Goal: Use online tool/utility: Utilize a website feature to perform a specific function

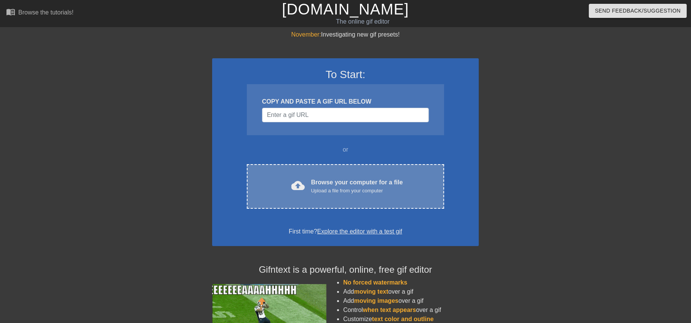
click at [297, 182] on span "cloud_upload" at bounding box center [298, 186] width 14 height 14
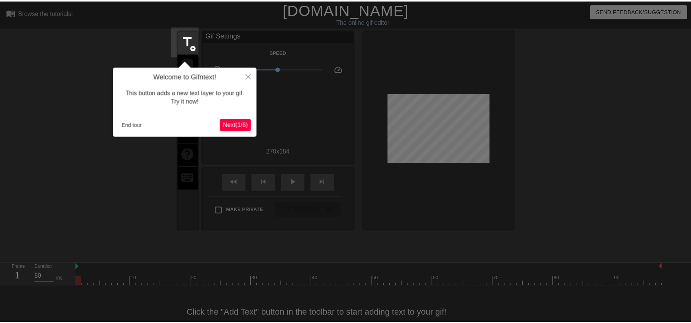
scroll to position [16, 0]
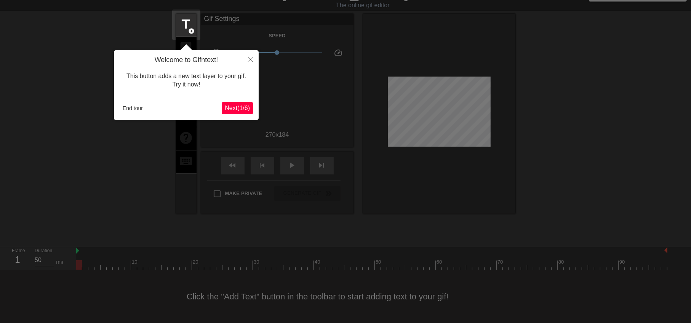
click at [228, 112] on button "Next ( 1 / 6 )" at bounding box center [237, 108] width 31 height 12
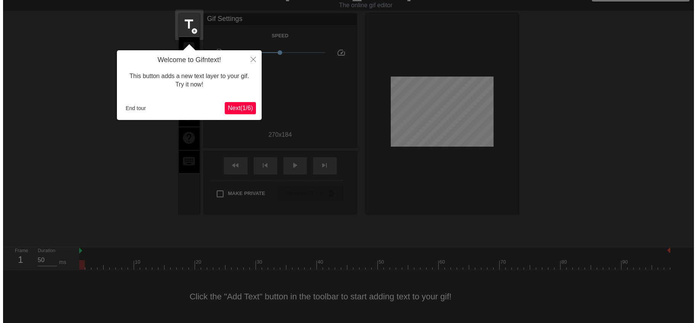
scroll to position [0, 0]
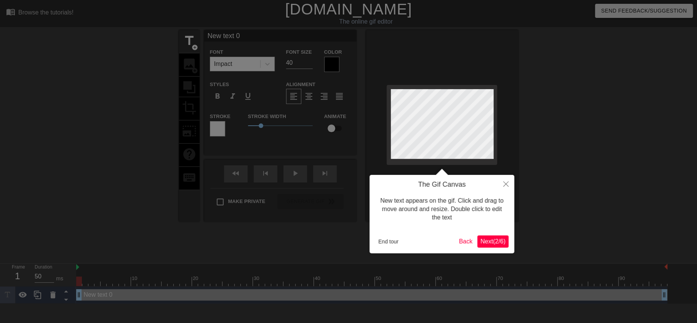
click at [498, 243] on span "Next ( 2 / 6 )" at bounding box center [492, 241] width 25 height 6
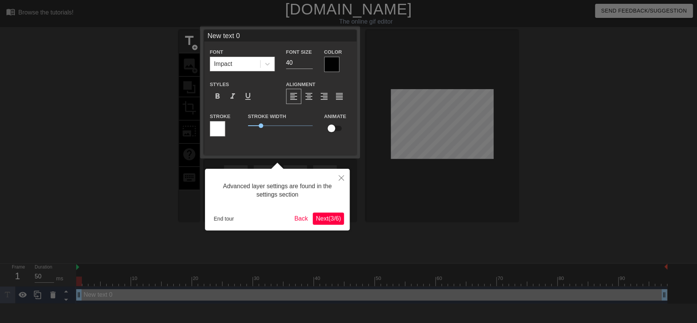
click at [329, 218] on span "Next ( 3 / 6 )" at bounding box center [328, 218] width 25 height 6
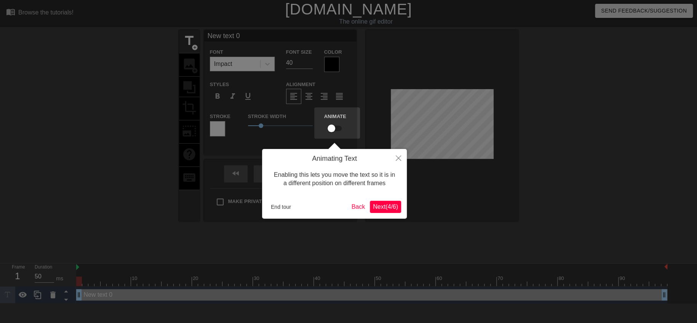
click at [375, 203] on span "Next ( 4 / 6 )" at bounding box center [385, 206] width 25 height 6
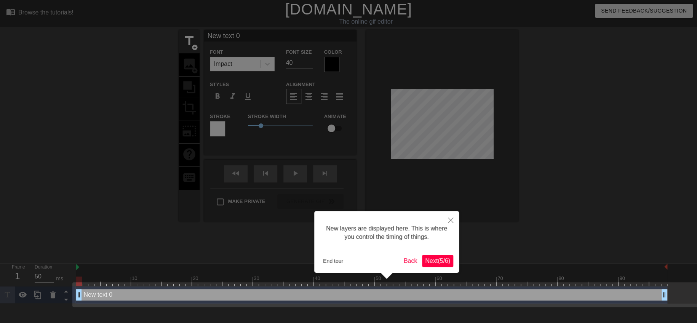
click at [430, 257] on span "Next ( 5 / 6 )" at bounding box center [437, 260] width 25 height 6
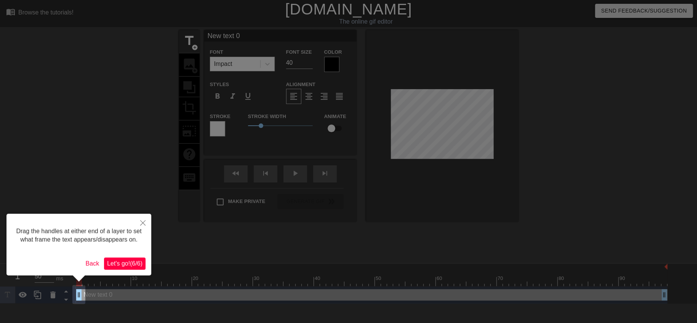
click at [120, 261] on span "Let's go! ( 6 / 6 )" at bounding box center [124, 263] width 35 height 6
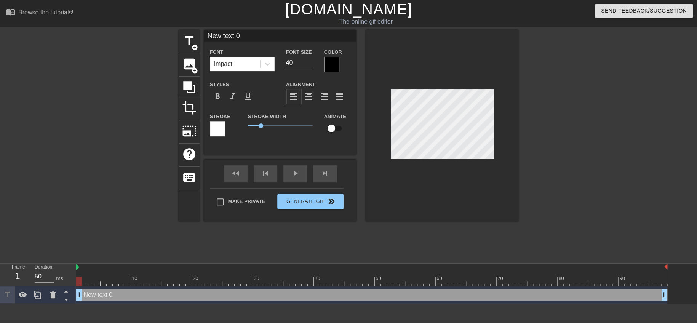
click at [333, 68] on div at bounding box center [331, 64] width 15 height 15
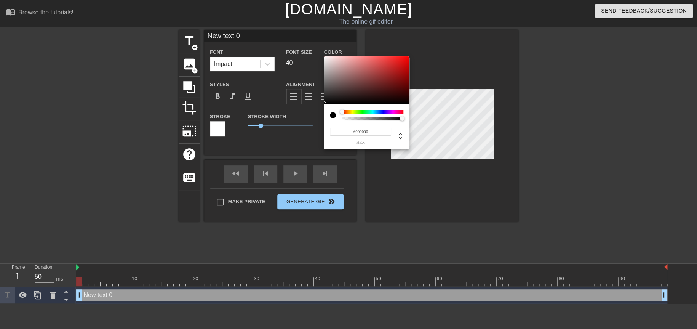
type input "#F30909"
click at [406, 59] on div at bounding box center [367, 79] width 86 height 47
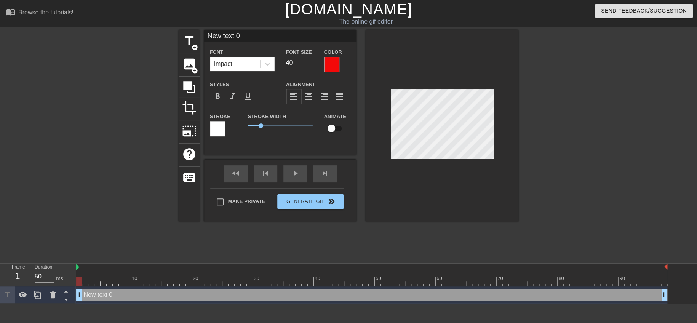
type input "不要亂想 猜猜看 text 0"
type textarea "不要亂想 猜猜看 text 0"
type input "不要亂想 猜猜看text 0"
type textarea "不要亂想 猜猜看text 0"
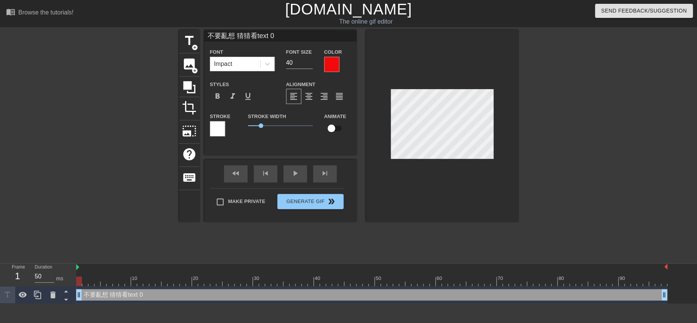
type input "不要亂想 猜猜看ext 0"
type textarea "不要亂想 猜猜看ext 0"
type input "不要亂想 猜猜看xt 0"
type textarea "不要亂想 猜猜看xt 0"
type input "不要亂想 猜猜看t 0"
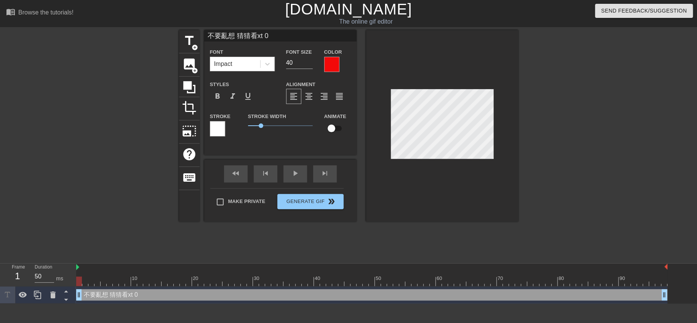
type textarea "不要亂想 猜猜看t 0"
type input "不要亂想 猜猜看 0"
type textarea "不要亂想 猜猜看 0"
type input "不要亂想 猜猜看0"
type textarea "不要亂想 猜猜看0"
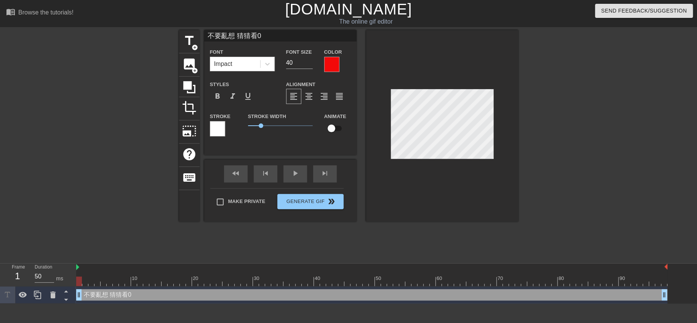
type input "不要亂想 猜猜看"
type textarea "不要亂想 猜猜看"
click at [216, 95] on span "format_bold" at bounding box center [217, 96] width 9 height 9
click at [309, 65] on input "39" at bounding box center [299, 63] width 27 height 12
click at [309, 65] on input "38" at bounding box center [299, 63] width 27 height 12
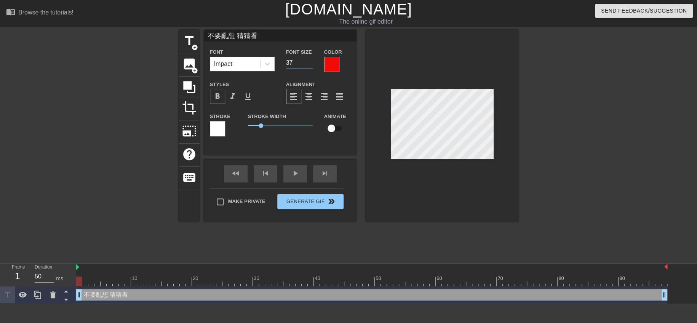
click at [309, 65] on input "37" at bounding box center [299, 63] width 27 height 12
click at [309, 65] on input "36" at bounding box center [299, 63] width 27 height 12
click at [309, 65] on input "35" at bounding box center [299, 63] width 27 height 12
click at [309, 65] on input "34" at bounding box center [299, 63] width 27 height 12
click at [309, 65] on input "33" at bounding box center [299, 63] width 27 height 12
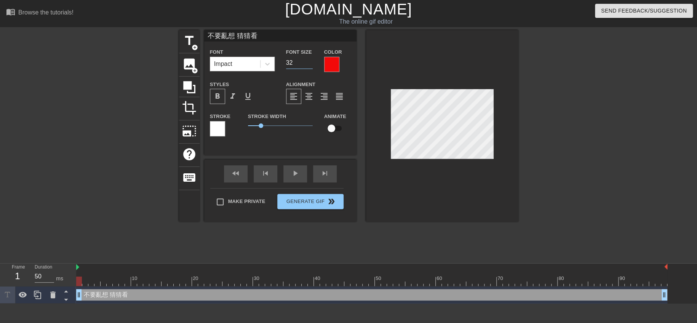
click at [309, 65] on input "32" at bounding box center [299, 63] width 27 height 12
click at [310, 58] on input "32" at bounding box center [299, 63] width 27 height 12
type input "33"
click at [309, 60] on input "33" at bounding box center [299, 63] width 27 height 12
click at [305, 93] on span "format_align_center" at bounding box center [308, 96] width 9 height 9
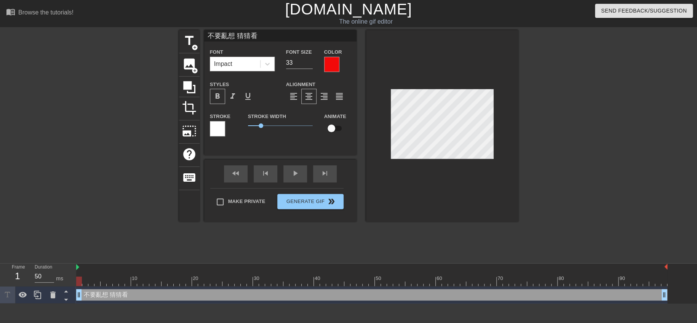
click at [401, 211] on div at bounding box center [442, 126] width 152 height 192
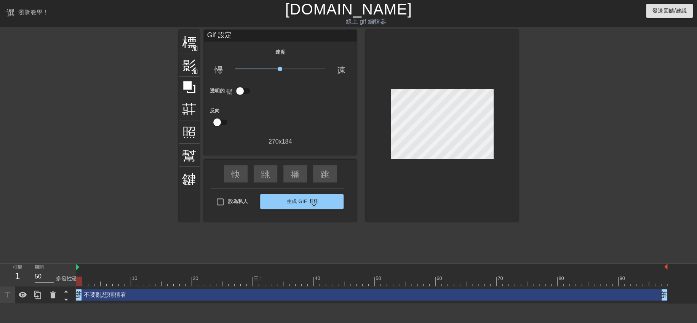
click at [246, 88] on input "checkbox" at bounding box center [239, 91] width 43 height 14
checkbox input "true"
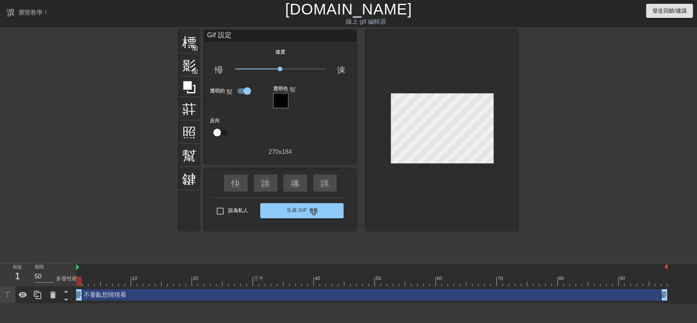
click at [283, 96] on div at bounding box center [280, 100] width 15 height 15
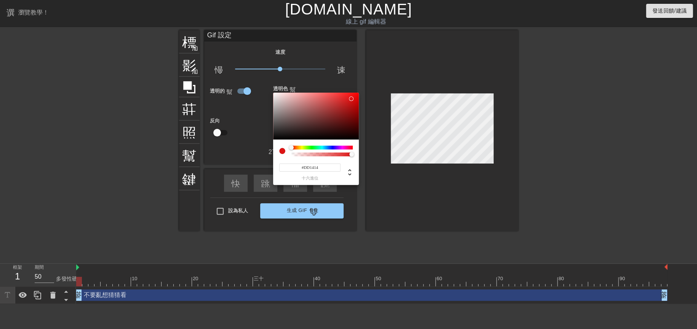
click at [351, 99] on div at bounding box center [316, 116] width 86 height 47
type input "#E70D0D"
click at [354, 97] on div at bounding box center [316, 116] width 86 height 47
click at [395, 186] on div at bounding box center [348, 164] width 697 height 329
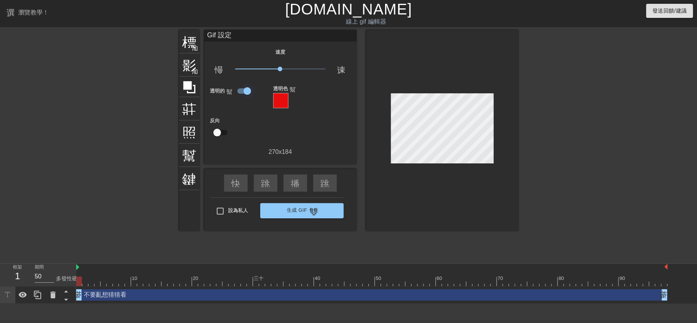
click at [240, 89] on input "checkbox" at bounding box center [246, 91] width 43 height 14
checkbox input "false"
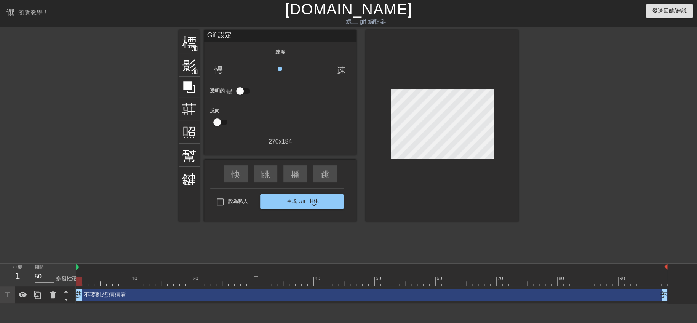
drag, startPoint x: 551, startPoint y: 292, endPoint x: 286, endPoint y: 292, distance: 265.4
click at [272, 289] on div "不要亂想猜猜看 拖曳手柄 拖曳手柄" at bounding box center [371, 294] width 591 height 11
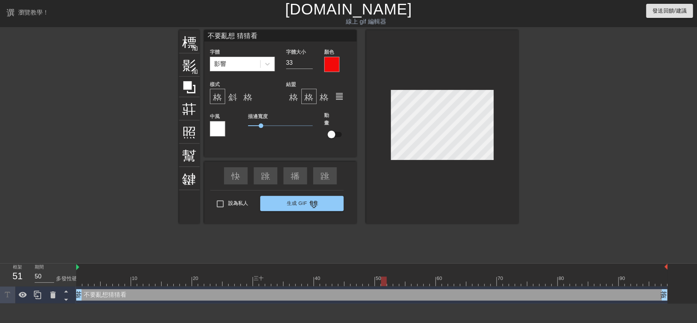
drag, startPoint x: 81, startPoint y: 280, endPoint x: 381, endPoint y: 289, distance: 299.8
click at [381, 289] on div "10 20 三十 40 50 60 70 80 90 不要亂想猜猜看 拖曳手柄 拖曳手柄" at bounding box center [386, 284] width 621 height 40
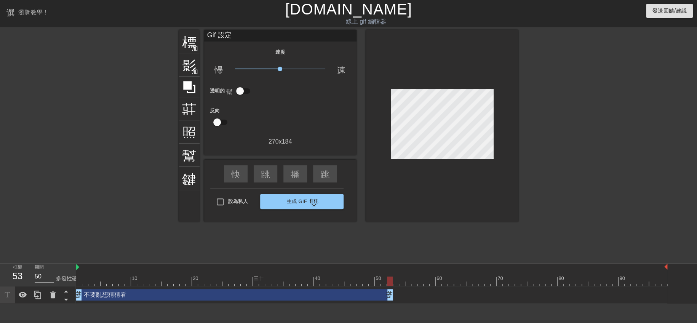
drag, startPoint x: 661, startPoint y: 297, endPoint x: 386, endPoint y: 299, distance: 274.9
click at [369, 281] on div at bounding box center [371, 281] width 591 height 10
drag, startPoint x: 369, startPoint y: 280, endPoint x: 388, endPoint y: 281, distance: 19.1
click at [388, 281] on div at bounding box center [390, 281] width 6 height 10
click at [553, 219] on div at bounding box center [584, 144] width 114 height 228
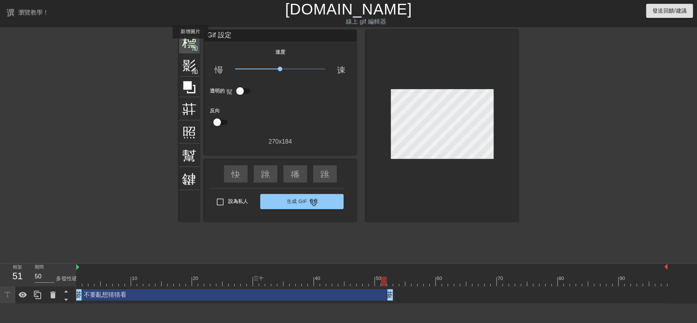
click at [190, 43] on font "標題" at bounding box center [196, 41] width 29 height 14
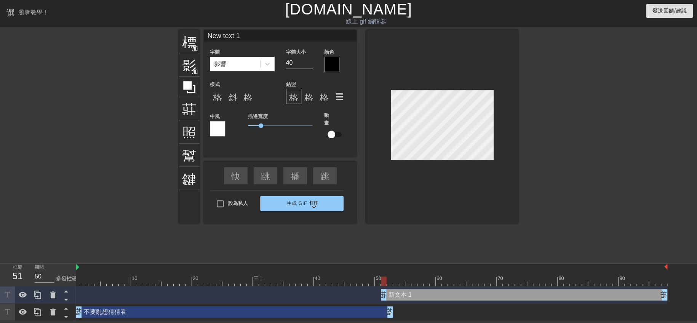
scroll to position [1, 2]
click at [335, 61] on div at bounding box center [331, 64] width 15 height 15
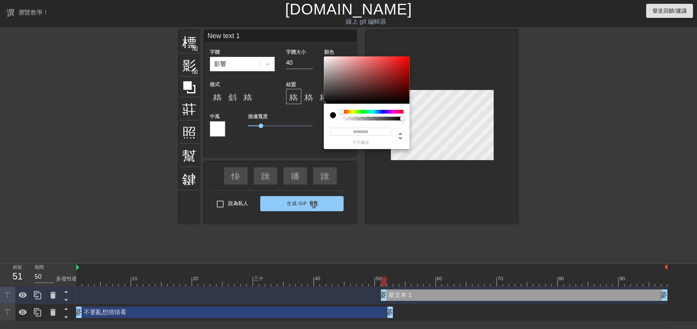
type input "#E30808"
click at [406, 62] on div at bounding box center [367, 79] width 86 height 47
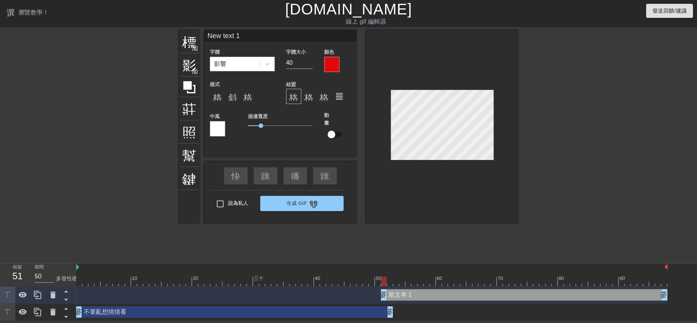
scroll to position [1, 1]
type input "text 1"
type textarea "text 1"
type input "ㄊ text 1"
type textarea "ㄊ text 1"
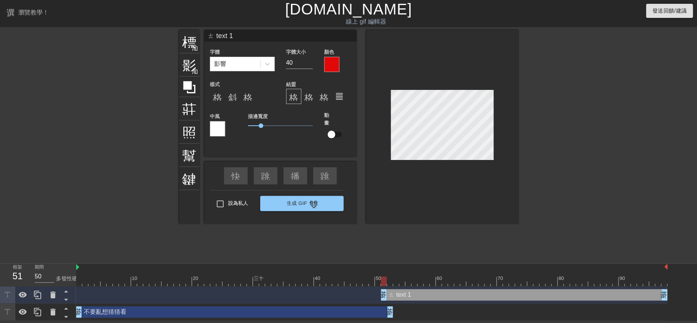
type input "ㄊㄡ text 1"
type textarea "ㄊㄡ text 1"
type input "頭 text 1"
type textarea "頭 text 1"
type input "頭ㄅ text 1"
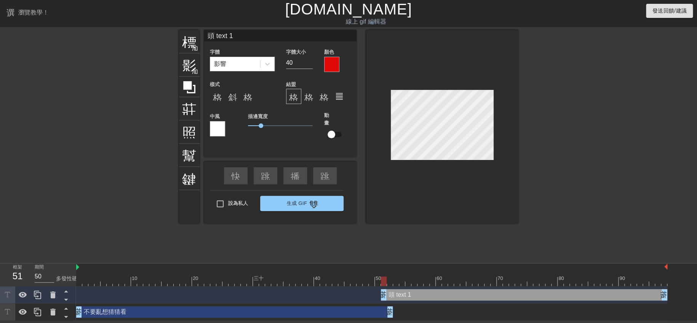
type textarea "頭ㄅ text 1"
type input "頭ㄅㄨ text 1"
type textarea "頭ㄅㄨ text 1"
type input "頭不 text 1"
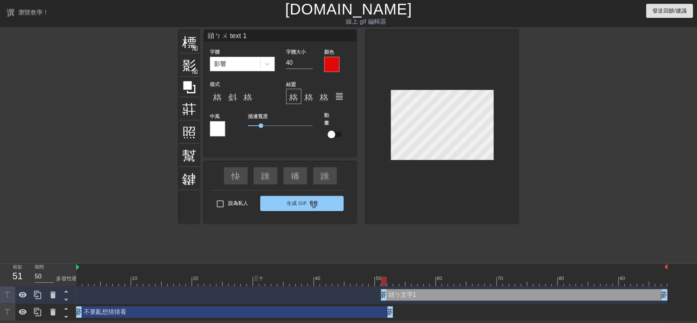
type textarea "頭不 text 1"
type input "頭部 text 1"
type textarea "頭部 text 1"
type input "頭 text 1"
type textarea "頭 text 1"
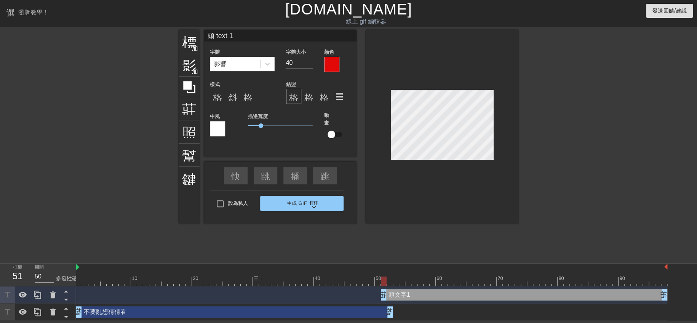
type input "text 1"
type textarea "text 1"
type input "text 1"
type textarea "text 1"
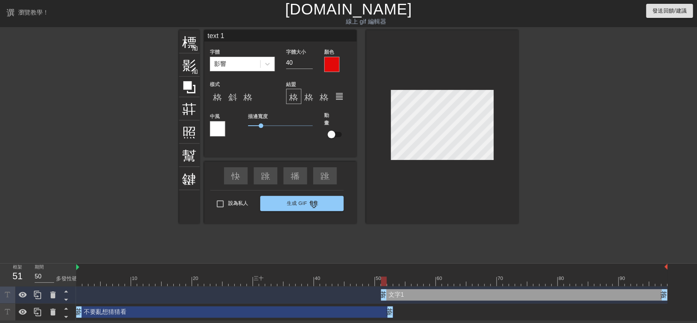
type input "ext 1"
type textarea "ext 1"
type input "xt 1"
type textarea "xt 1"
type input "t 1"
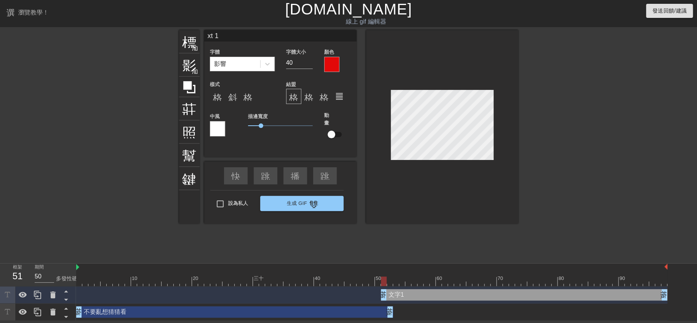
type textarea "t 1"
type input "1"
type textarea "1"
type input "1"
type textarea "1"
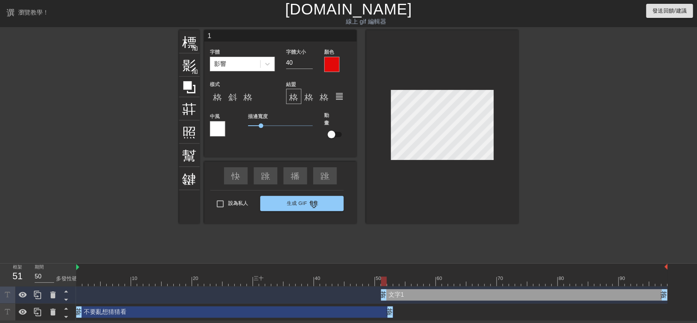
scroll to position [1, 0]
type input "ㄊ"
type textarea "ㄊ"
type input "ㄊㄡ"
type textarea "ㄊㄡ"
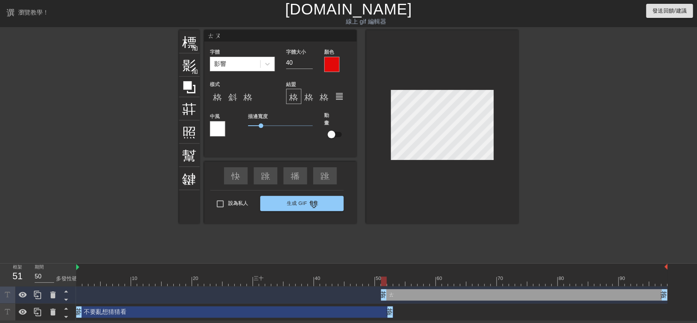
scroll to position [1, 1]
type input "頭"
type textarea "頭"
type input "投"
type textarea "投"
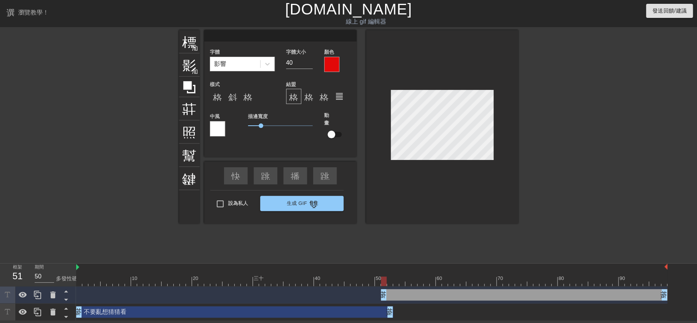
type input "ㄊ"
type textarea "ㄊ"
type input "ㄊㄡ"
type textarea "ㄊㄡ"
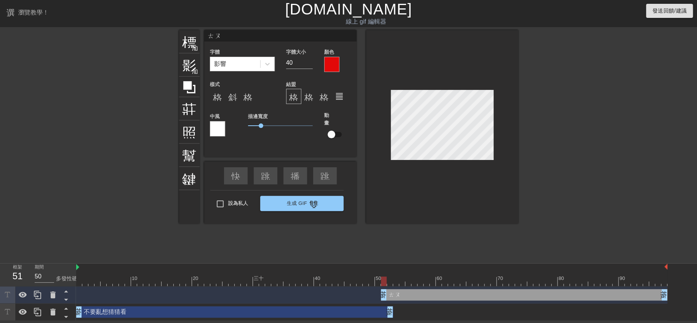
type input "頭"
type textarea "頭"
type input "頭ㄅ"
type textarea "頭ㄅ"
type input "頭ㄅㄨ"
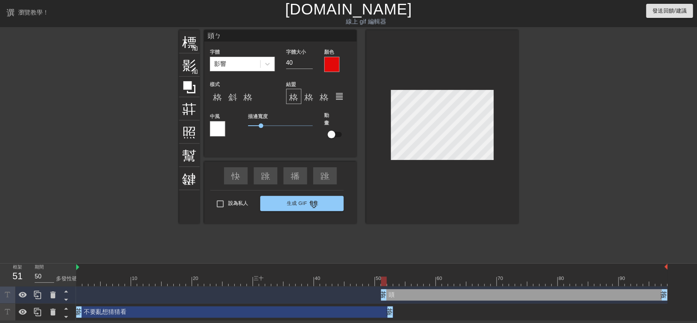
type textarea "頭ㄅㄨ"
type input "頭不"
type textarea "頭不"
type input "頭部"
type textarea "頭部"
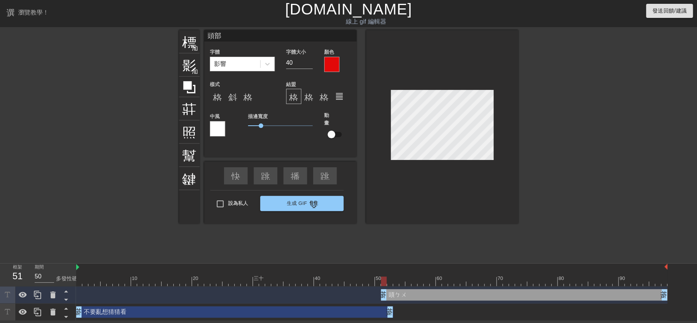
type input "頭部ㄒ"
type textarea "頭部ㄒ"
type input "頭部ㄒㄩ"
type textarea "頭部ㄒㄩ"
type input "頭部ㄒㄩㄣ"
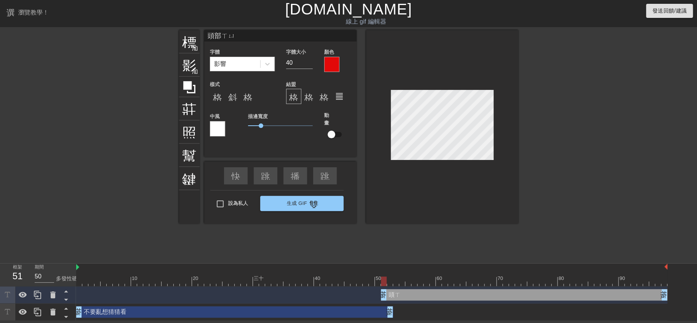
type textarea "頭部ㄒㄩㄣ"
type input "頭部訊"
type textarea "頭部訊"
type input "頭部訊ㄏ"
type textarea "頭部訊ㄏ"
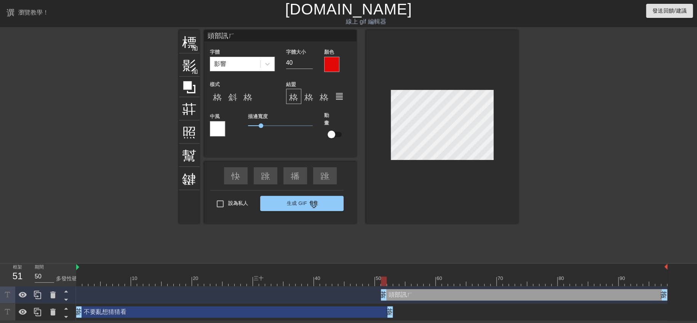
type input "頭部訊ㄏㄠ"
type textarea "頭部訊ㄏㄠ"
type input "頭部訊號"
type textarea "頭部訊號"
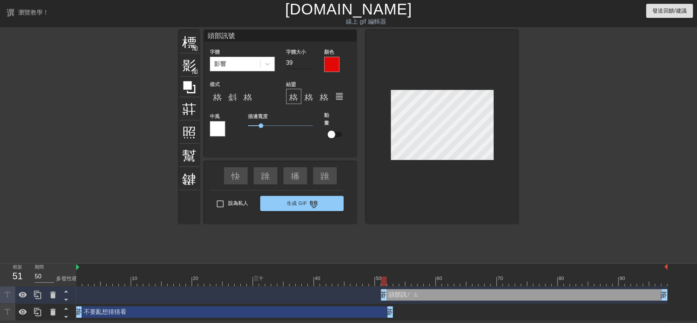
click at [308, 64] on input "39" at bounding box center [299, 63] width 27 height 12
click at [308, 64] on input "38" at bounding box center [299, 63] width 27 height 12
click at [308, 64] on input "37" at bounding box center [299, 63] width 27 height 12
click at [308, 64] on input "36" at bounding box center [299, 63] width 27 height 12
click at [308, 64] on input "35" at bounding box center [299, 63] width 27 height 12
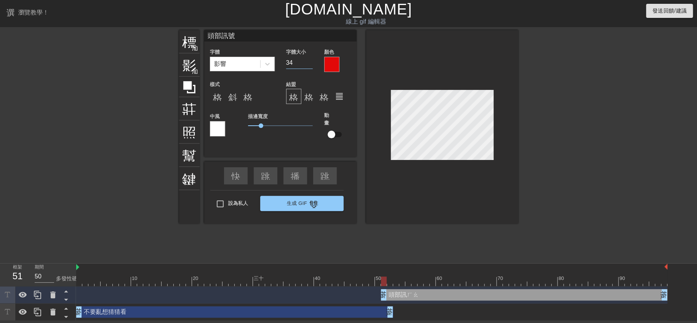
click at [308, 64] on input "34" at bounding box center [299, 63] width 27 height 12
click at [308, 64] on input "33" at bounding box center [299, 63] width 27 height 12
click at [308, 64] on input "32" at bounding box center [299, 63] width 27 height 12
type input "31"
click at [308, 64] on input "31" at bounding box center [299, 63] width 27 height 12
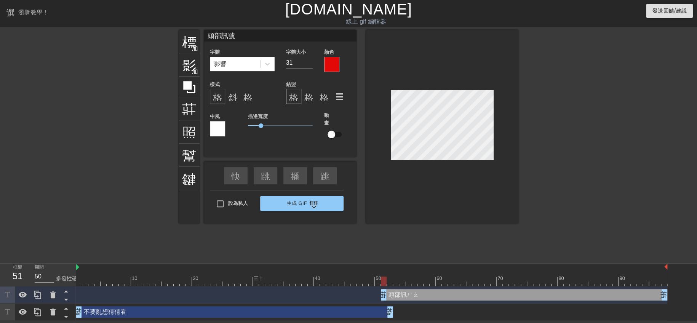
click at [219, 99] on font "格式_粗體" at bounding box center [236, 96] width 46 height 9
click at [311, 62] on input "30" at bounding box center [299, 63] width 27 height 12
click at [311, 62] on input "29" at bounding box center [299, 63] width 27 height 12
click at [311, 62] on input "30" at bounding box center [299, 63] width 27 height 12
click at [311, 62] on input "31" at bounding box center [299, 63] width 27 height 12
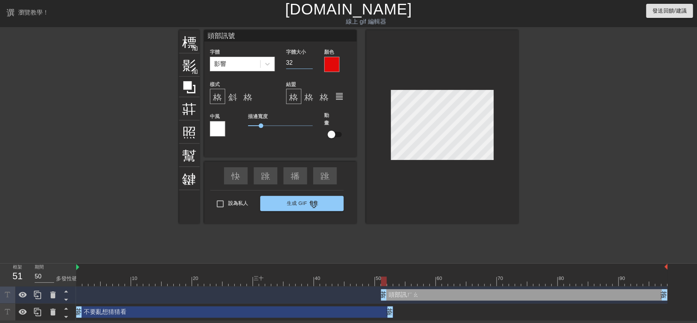
type input "32"
click at [311, 62] on input "32" at bounding box center [299, 63] width 27 height 12
click at [260, 62] on div at bounding box center [267, 64] width 14 height 14
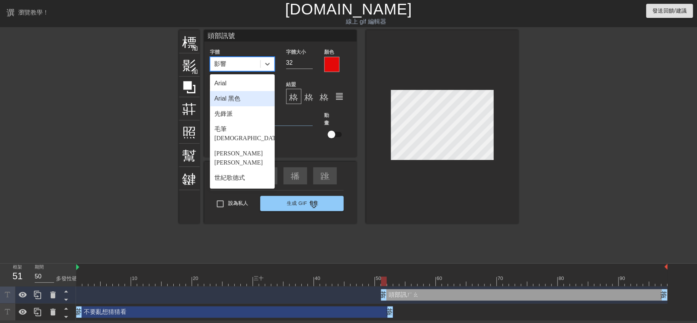
click at [236, 99] on font "Arial 黑色" at bounding box center [227, 98] width 26 height 6
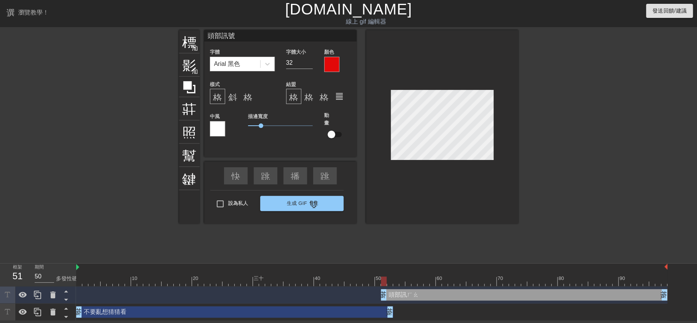
click at [411, 294] on div "頭部訊ㄏㄠ 拖曳手柄 拖曳手柄" at bounding box center [524, 294] width 286 height 11
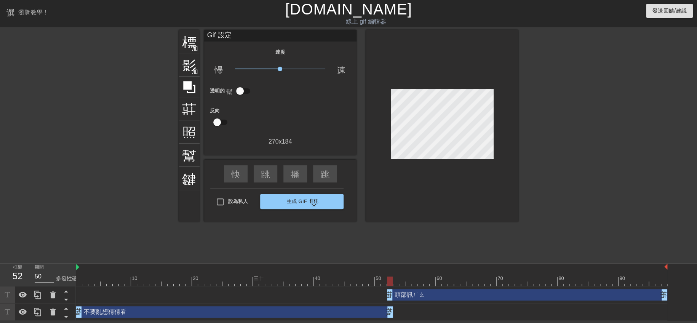
drag, startPoint x: 382, startPoint y: 296, endPoint x: 387, endPoint y: 297, distance: 5.3
click at [295, 173] on font "播放箭頭" at bounding box center [309, 173] width 37 height 9
click at [224, 201] on input "設為私人" at bounding box center [220, 202] width 16 height 16
drag, startPoint x: 395, startPoint y: 294, endPoint x: 418, endPoint y: 298, distance: 23.7
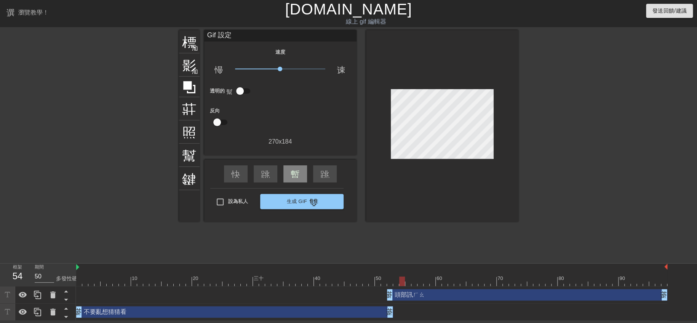
click at [436, 294] on div "頭部訊ㄏㄠ 拖曳手柄 拖曳手柄" at bounding box center [527, 294] width 280 height 11
drag, startPoint x: 389, startPoint y: 295, endPoint x: 423, endPoint y: 302, distance: 35.3
drag, startPoint x: 391, startPoint y: 312, endPoint x: 426, endPoint y: 305, distance: 36.0
click at [436, 309] on div "不要亂想猜猜看 拖曳手柄 拖曳手柄" at bounding box center [371, 311] width 591 height 11
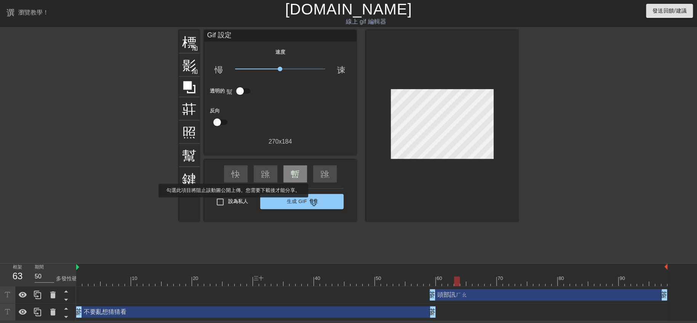
click at [233, 203] on font "設為私人" at bounding box center [238, 201] width 20 height 6
click at [228, 203] on input "設為私人" at bounding box center [220, 202] width 16 height 16
checkbox input "true"
click at [294, 202] on font "生成 Gif" at bounding box center [296, 201] width 21 height 6
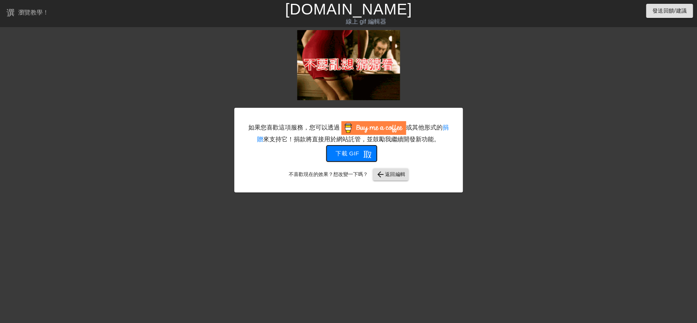
click at [345, 152] on font "下載 gif" at bounding box center [347, 153] width 24 height 6
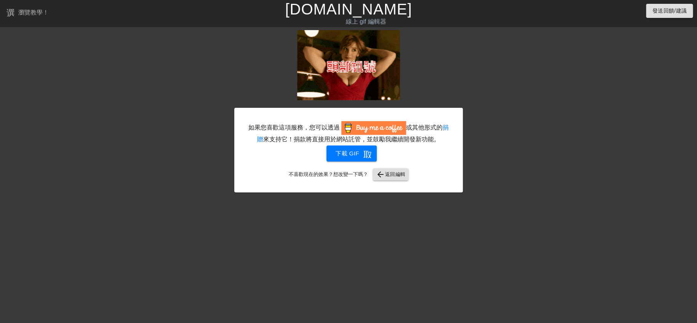
click at [388, 262] on html "選單書 瀏覽教學！ [DOMAIN_NAME] 線上 gif 編輯器 發送回饋/建議 如果您喜歡這項服務，您可以透過 或其他形式的 捐贈 來支持它！捐款將直接…" at bounding box center [348, 131] width 697 height 262
